Goal: Task Accomplishment & Management: Use online tool/utility

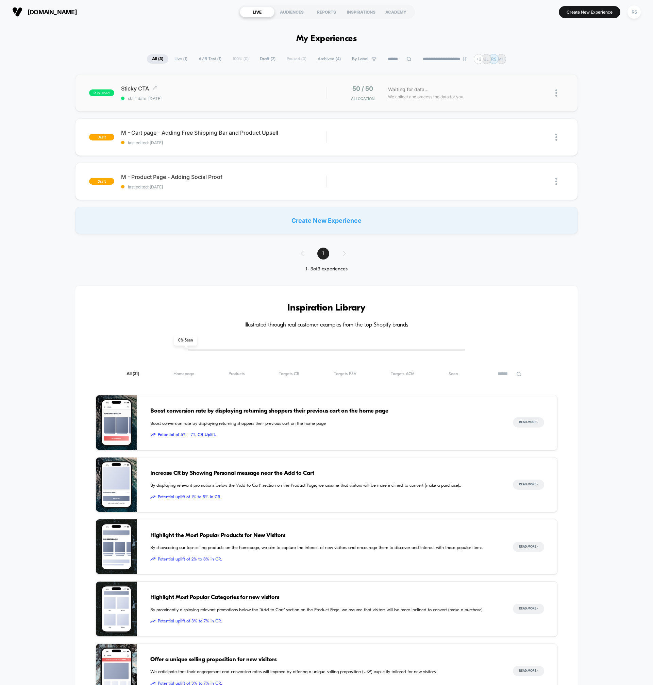
click at [215, 93] on div "Sticky CTA Click to edit experience details Click to edit experience details st…" at bounding box center [223, 93] width 205 height 16
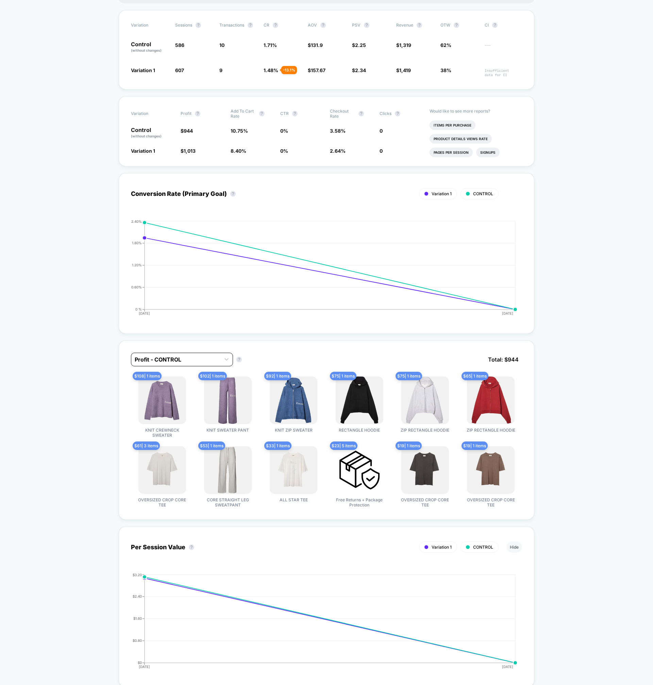
click at [198, 364] on div "Profit - CONTROL" at bounding box center [175, 359] width 89 height 11
click at [169, 398] on div "Returns - Variation 1" at bounding box center [182, 401] width 102 height 12
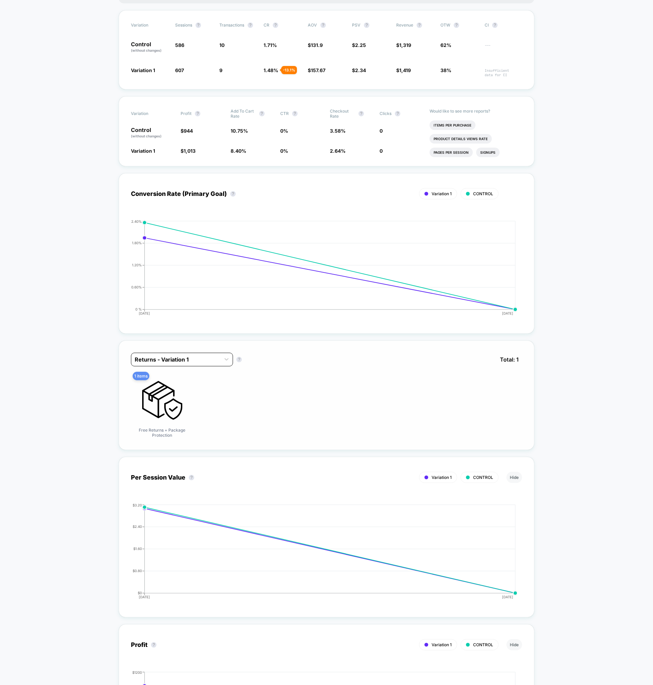
click at [176, 358] on div at bounding box center [176, 360] width 82 height 8
click at [165, 386] on div "Profit - Variation 1" at bounding box center [182, 389] width 102 height 12
